Goal: Task Accomplishment & Management: Manage account settings

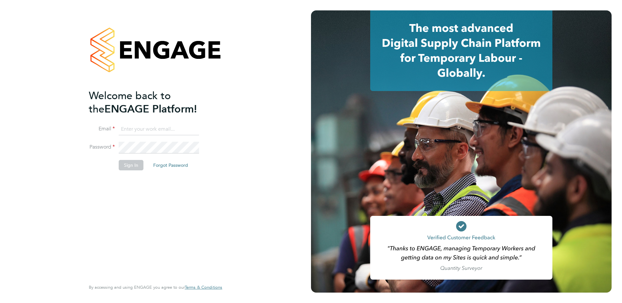
type input "jessica.macgregor@weareoptimum.com"
click at [134, 166] on button "Sign In" at bounding box center [131, 165] width 25 height 10
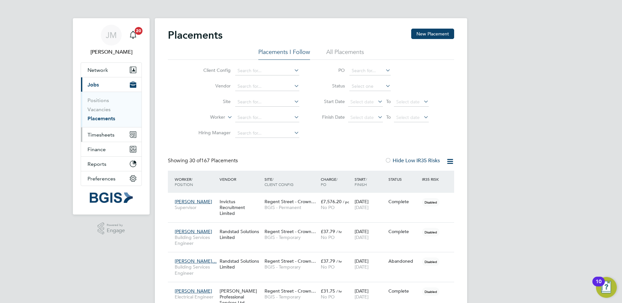
click at [105, 130] on button "Timesheets" at bounding box center [111, 135] width 61 height 14
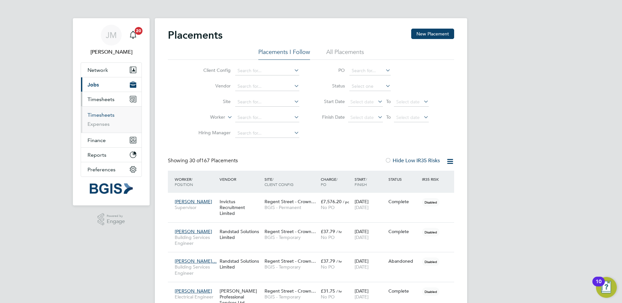
click at [107, 114] on link "Timesheets" at bounding box center [101, 115] width 27 height 6
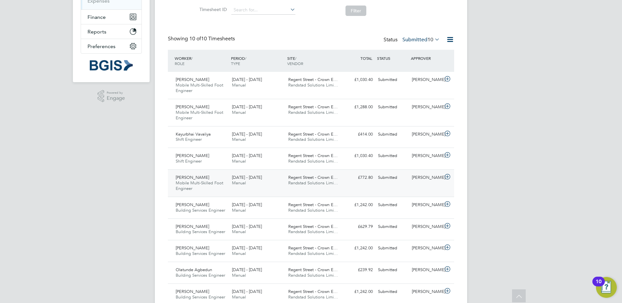
scroll to position [149, 0]
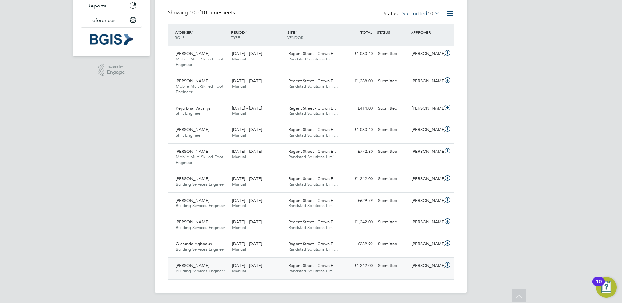
click at [202, 270] on span "Building Services Engineer" at bounding box center [200, 271] width 49 height 6
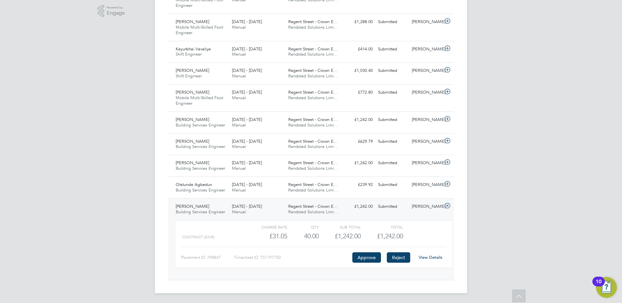
scroll to position [209, 0]
click at [367, 255] on button "Approve" at bounding box center [366, 257] width 29 height 10
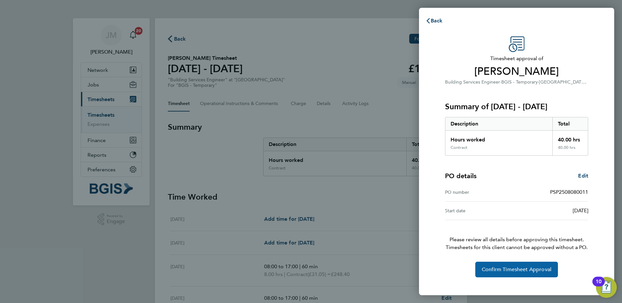
click at [526, 267] on span "Confirm Timesheet Approval" at bounding box center [517, 270] width 70 height 7
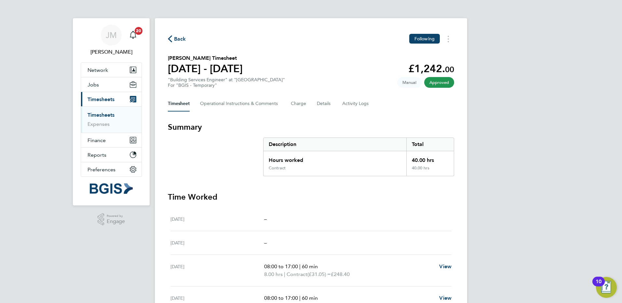
click at [179, 39] on span "Back" at bounding box center [180, 39] width 12 height 8
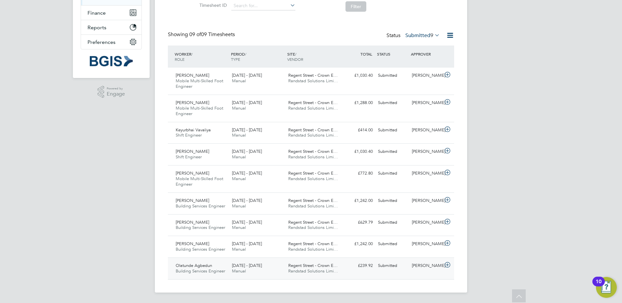
click at [207, 265] on span "Olatunde Agbedun" at bounding box center [194, 266] width 36 height 6
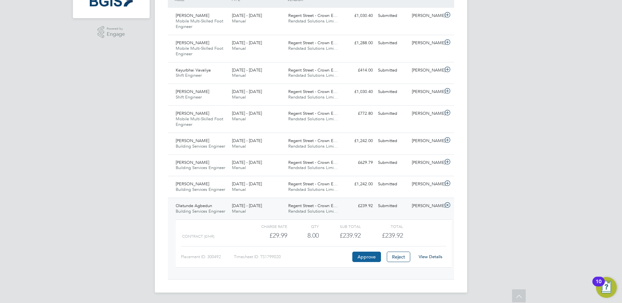
click at [372, 257] on button "Approve" at bounding box center [366, 257] width 29 height 10
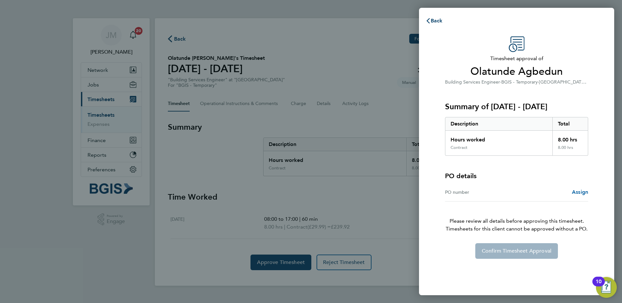
click at [582, 193] on span "Assign" at bounding box center [580, 192] width 16 height 6
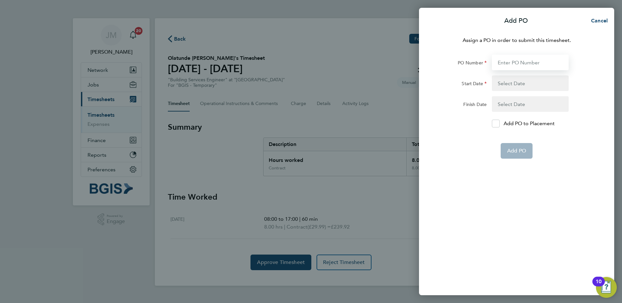
click at [524, 61] on input "PO Number" at bounding box center [530, 63] width 77 height 16
paste input "PSP2508280044"
type input "PSP2508280044"
click at [513, 82] on button "button" at bounding box center [530, 83] width 77 height 16
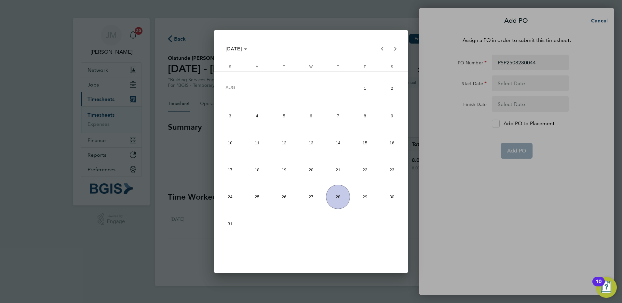
click at [364, 85] on span "1" at bounding box center [365, 88] width 24 height 26
type input "01 Aug 25"
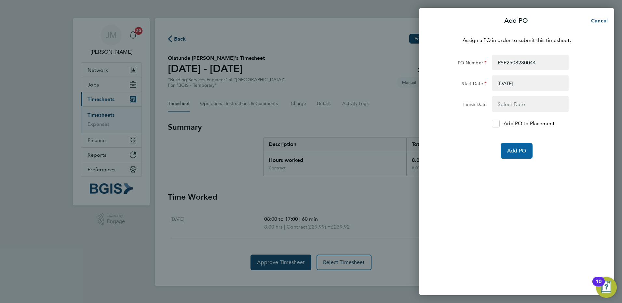
click at [519, 153] on span "Add PO" at bounding box center [516, 151] width 19 height 7
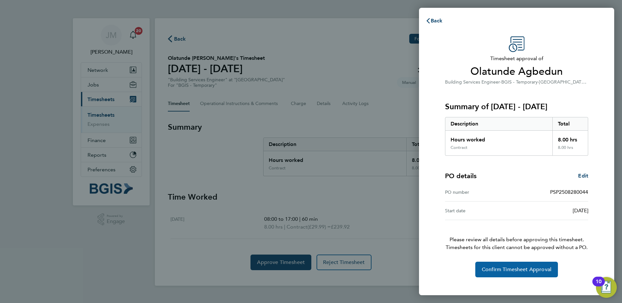
click at [498, 268] on span "Confirm Timesheet Approval" at bounding box center [517, 270] width 70 height 7
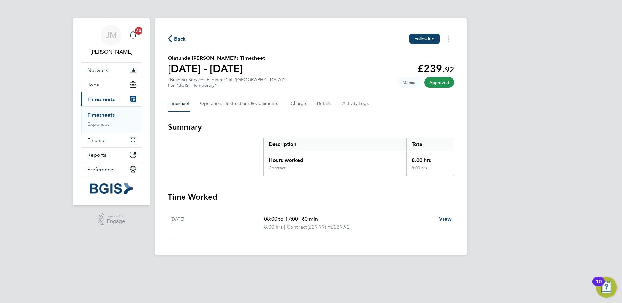
click at [182, 39] on span "Back" at bounding box center [180, 39] width 12 height 8
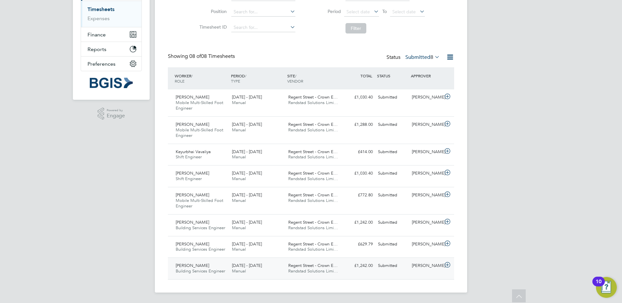
click at [204, 268] on div "Darren Jackson Building Services Engineer 9 - 15 Aug 2025" at bounding box center [201, 269] width 56 height 16
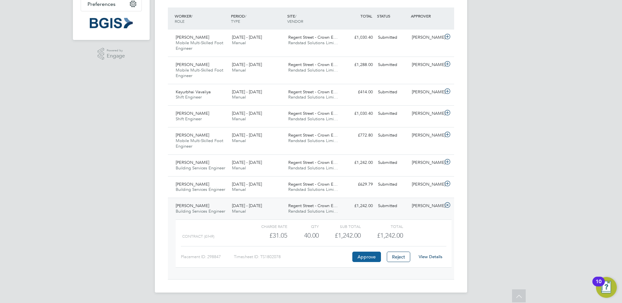
click at [364, 256] on button "Approve" at bounding box center [366, 257] width 29 height 10
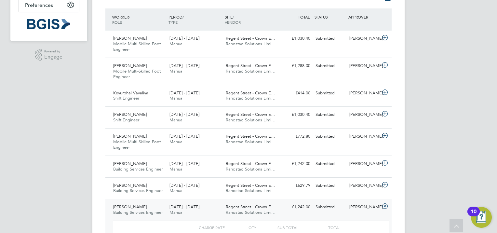
scroll to position [3, 3]
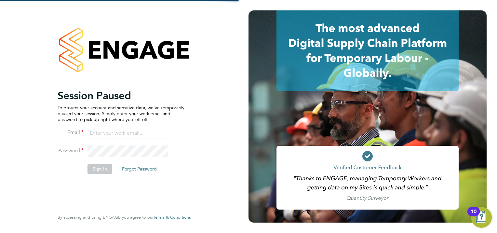
type input "jessica.macgregor@weareoptimum.com"
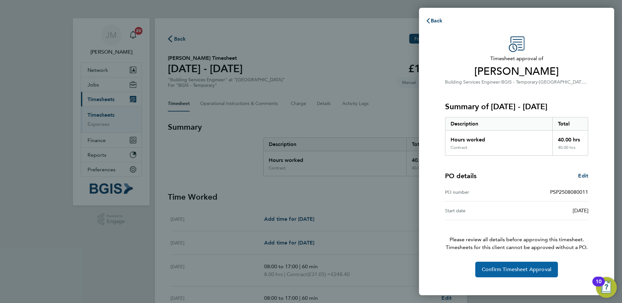
click at [532, 270] on span "Confirm Timesheet Approval" at bounding box center [517, 270] width 70 height 7
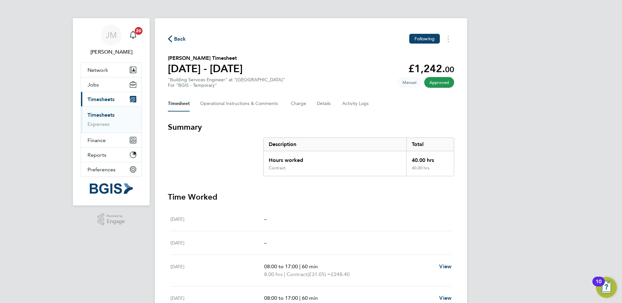
drag, startPoint x: 96, startPoint y: 115, endPoint x: 100, endPoint y: 117, distance: 4.1
click at [97, 115] on link "Timesheets" at bounding box center [101, 115] width 27 height 6
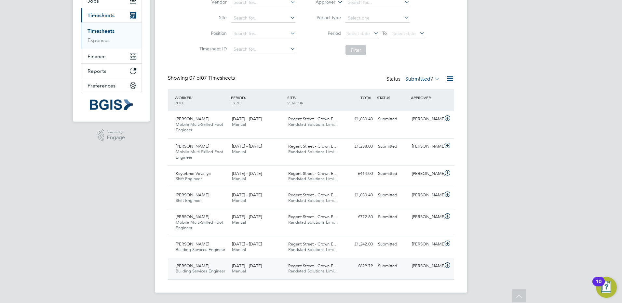
click at [205, 267] on span "[PERSON_NAME]" at bounding box center [193, 266] width 34 height 6
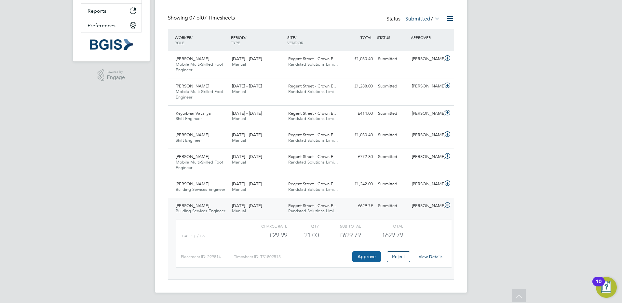
click at [374, 257] on button "Approve" at bounding box center [366, 257] width 29 height 10
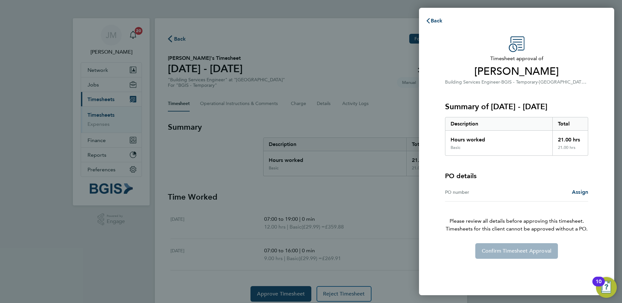
click at [570, 193] on div "Assign" at bounding box center [553, 192] width 72 height 8
click at [582, 194] on span "Assign" at bounding box center [580, 192] width 16 height 6
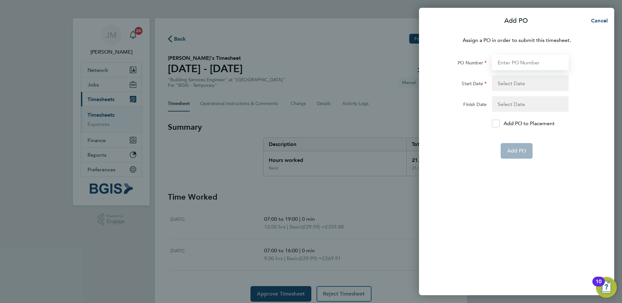
click at [528, 56] on input "PO Number" at bounding box center [530, 63] width 77 height 16
paste input "PSP2508280044"
type input "PSP2508280044"
type input "[DATE]"
type input "PSP2508280044"
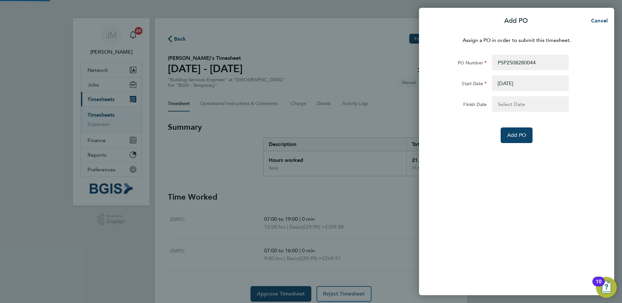
click at [519, 81] on button "button" at bounding box center [530, 83] width 77 height 16
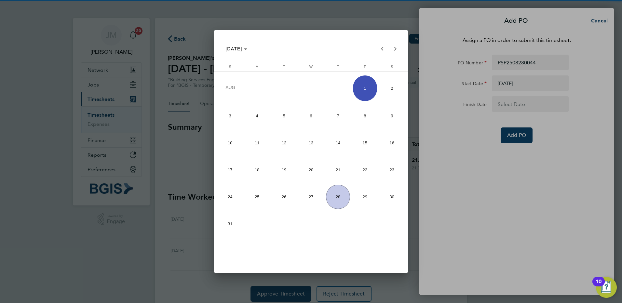
click at [520, 128] on div at bounding box center [311, 151] width 622 height 303
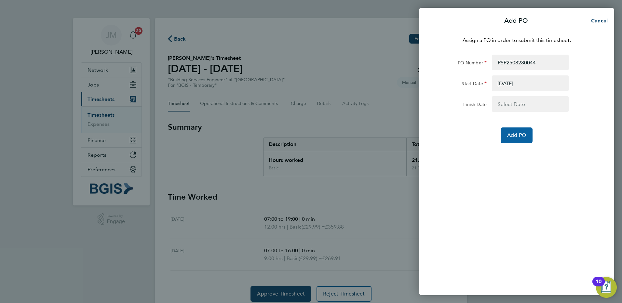
click at [522, 138] on span "Add PO" at bounding box center [516, 135] width 19 height 7
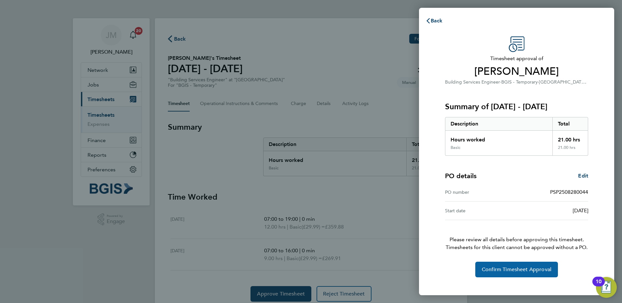
click at [505, 266] on button "Confirm Timesheet Approval" at bounding box center [516, 270] width 83 height 16
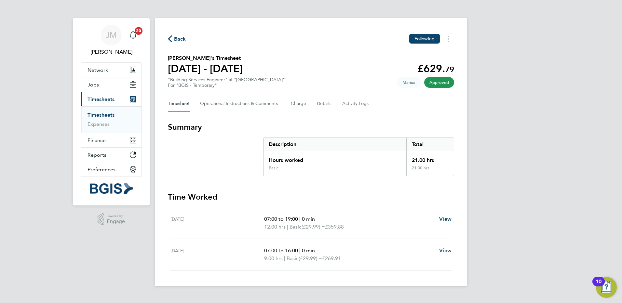
click at [175, 37] on span "Back" at bounding box center [180, 39] width 12 height 8
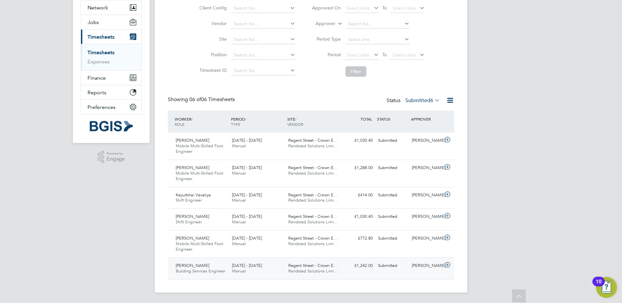
click at [203, 267] on span "[PERSON_NAME]" at bounding box center [193, 266] width 34 height 6
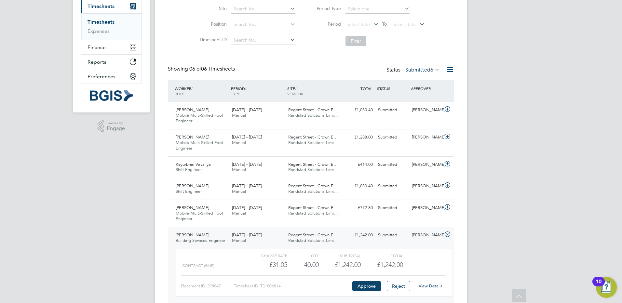
scroll to position [122, 0]
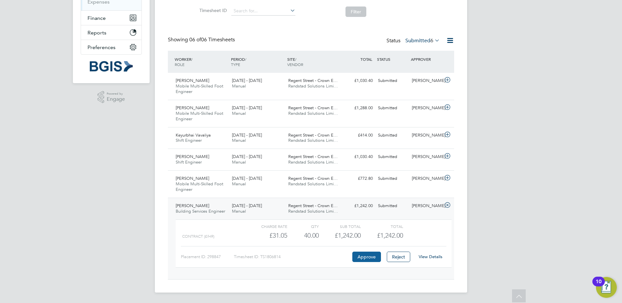
click at [366, 259] on button "Approve" at bounding box center [366, 257] width 29 height 10
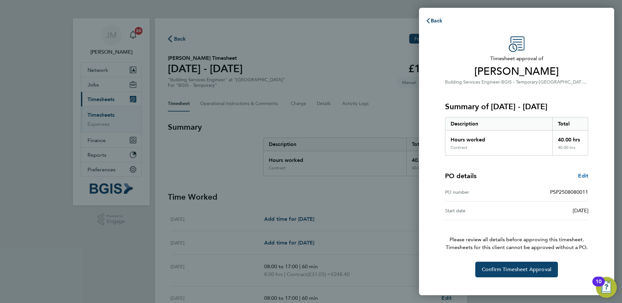
click at [583, 178] on span "Edit" at bounding box center [583, 176] width 10 height 6
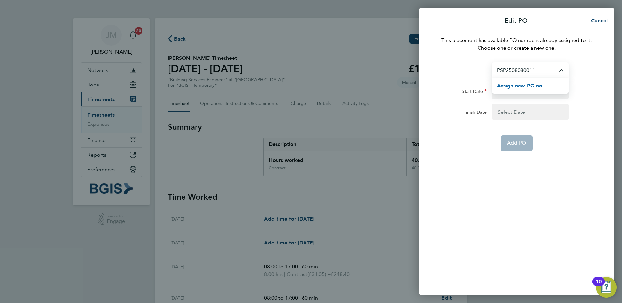
click at [536, 87] on span "Assign new PO no." at bounding box center [520, 86] width 47 height 6
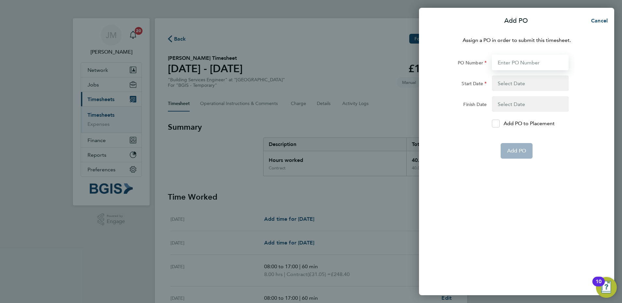
paste input "PSP2508280044"
type input "PSP2508280044"
type input "[DATE]"
type input "PSP2508280044"
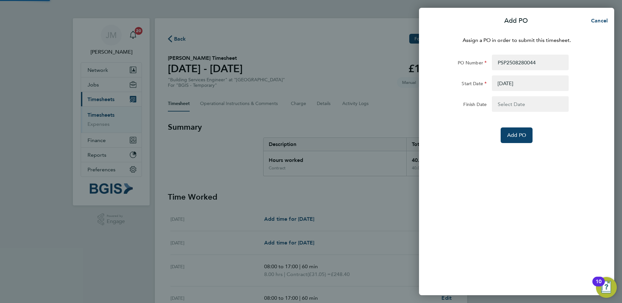
click at [515, 83] on button "button" at bounding box center [530, 83] width 77 height 16
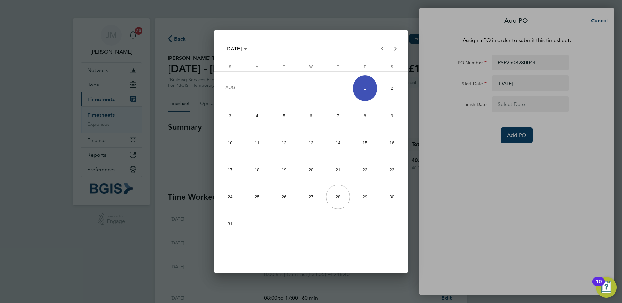
click at [506, 136] on div at bounding box center [311, 151] width 622 height 303
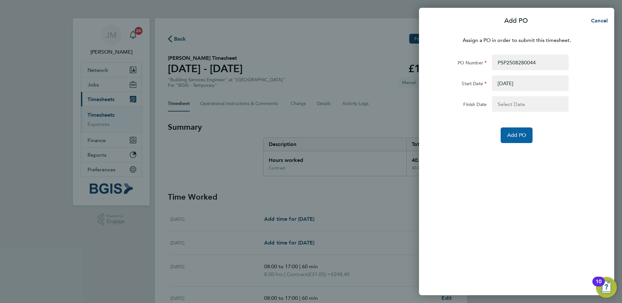
click at [520, 136] on span "Add PO" at bounding box center [516, 135] width 19 height 7
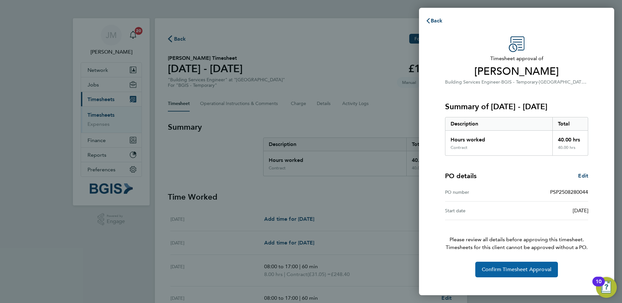
click at [505, 272] on span "Confirm Timesheet Approval" at bounding box center [517, 270] width 70 height 7
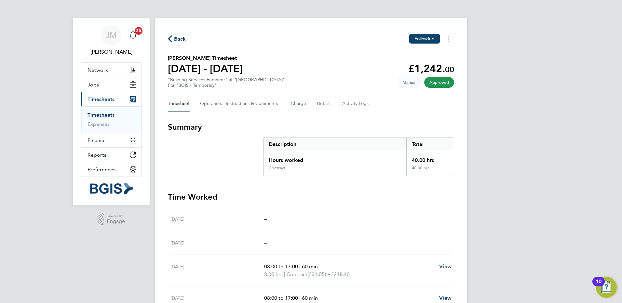
click at [181, 39] on span "Back" at bounding box center [180, 39] width 12 height 8
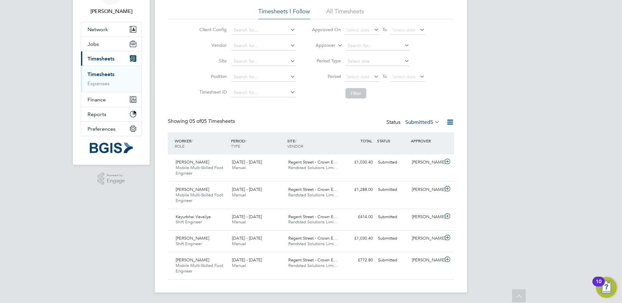
click at [89, 212] on div "[PERSON_NAME] Notifications 20 Applications: Network Sites Workers Jobs Positio…" at bounding box center [311, 131] width 622 height 344
click at [309, 167] on span "Randstad Solutions Limi…" at bounding box center [313, 168] width 50 height 6
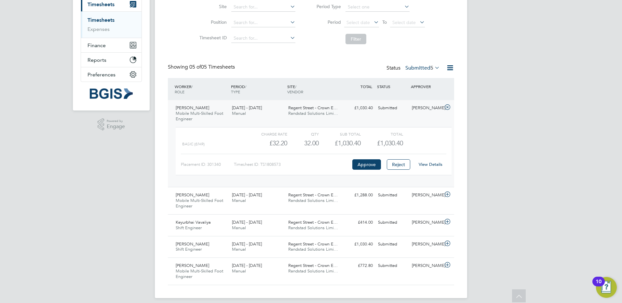
scroll to position [101, 0]
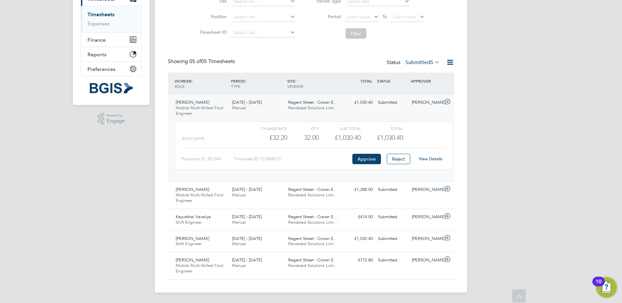
click at [92, 217] on div "[PERSON_NAME] Notifications 20 Applications: Network Sites Workers Jobs Positio…" at bounding box center [311, 101] width 622 height 404
click at [93, 206] on div "[PERSON_NAME] Notifications 20 Applications: Network Sites Workers Jobs Positio…" at bounding box center [311, 101] width 622 height 404
